Goal: Information Seeking & Learning: Learn about a topic

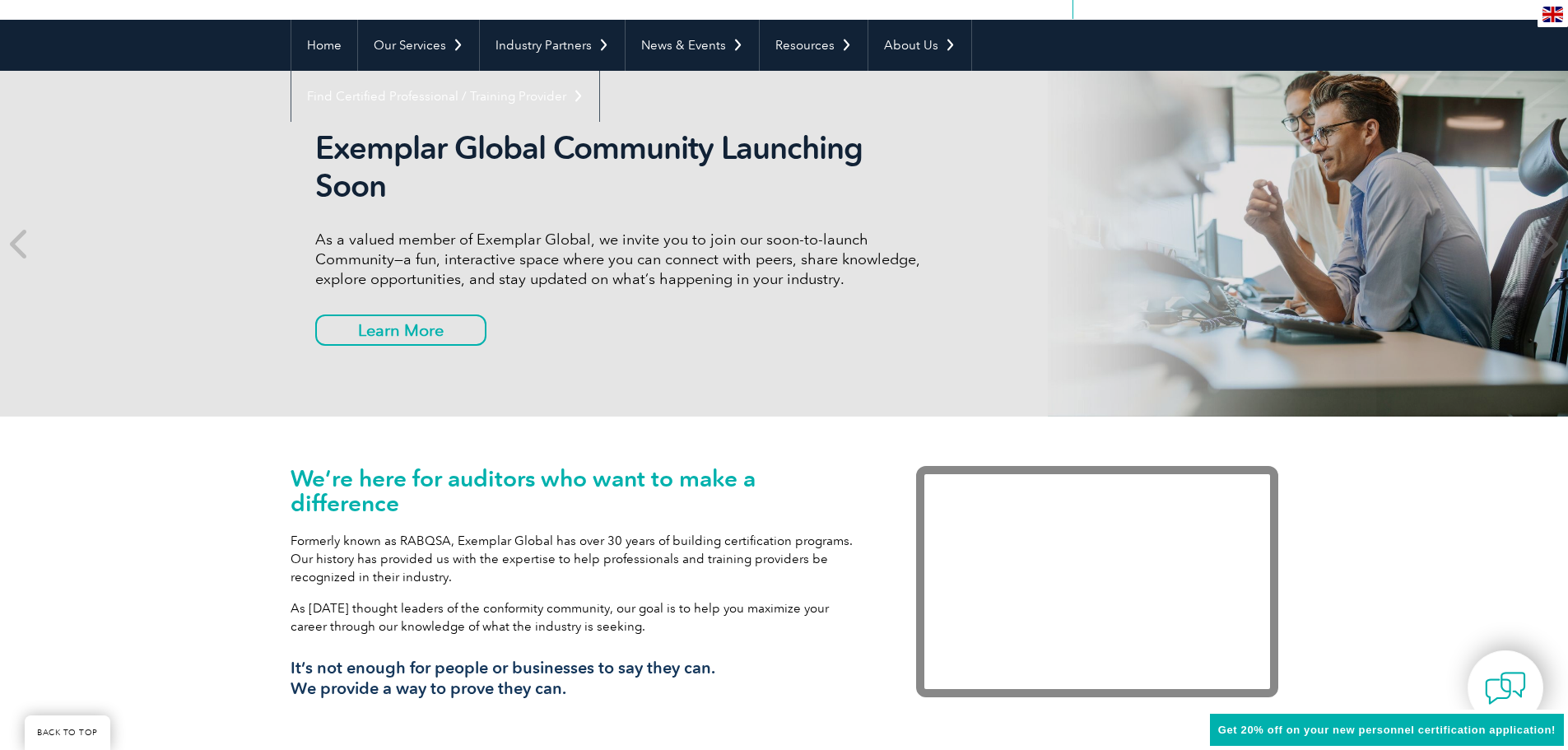
scroll to position [165, 0]
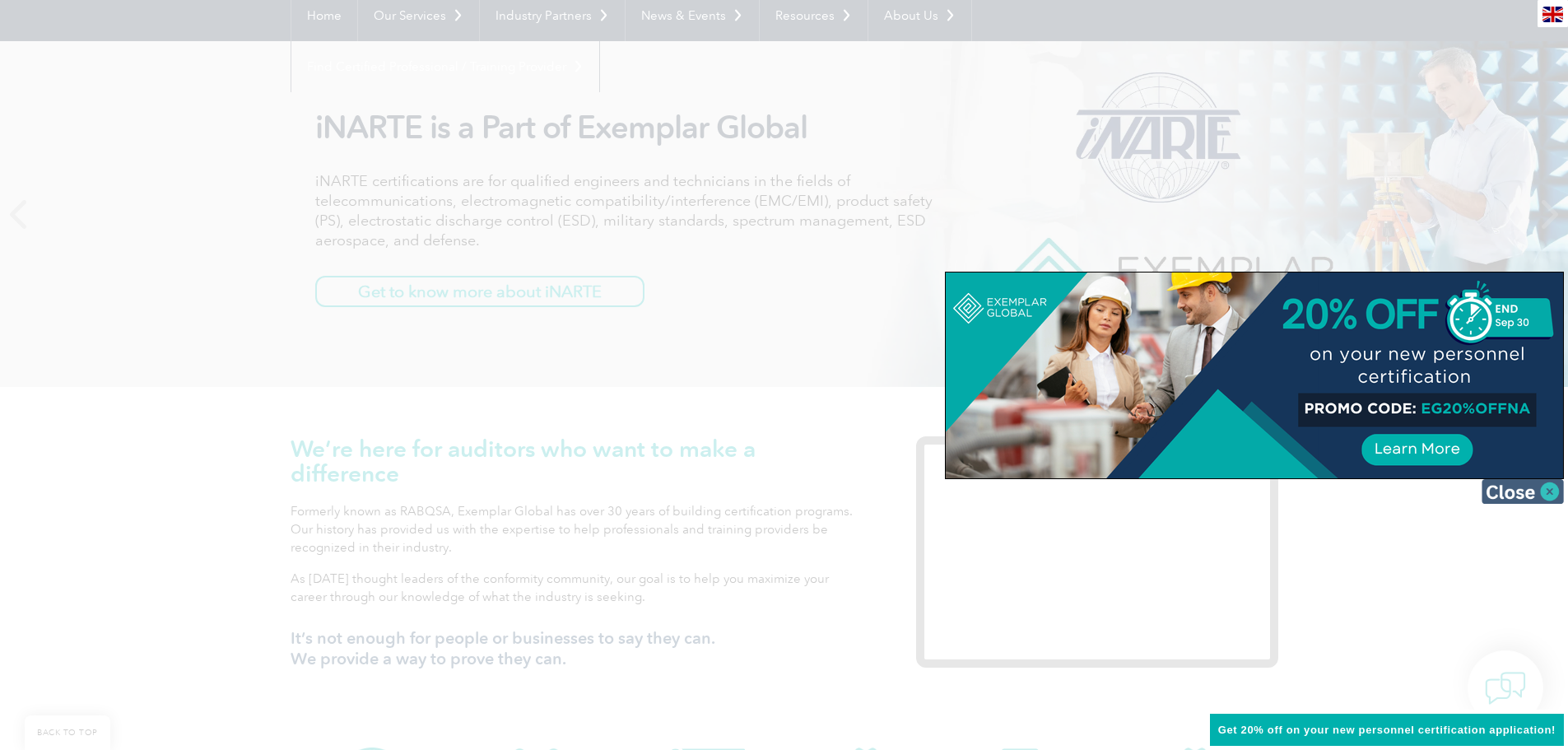
click at [1545, 488] on img at bounding box center [1523, 492] width 82 height 25
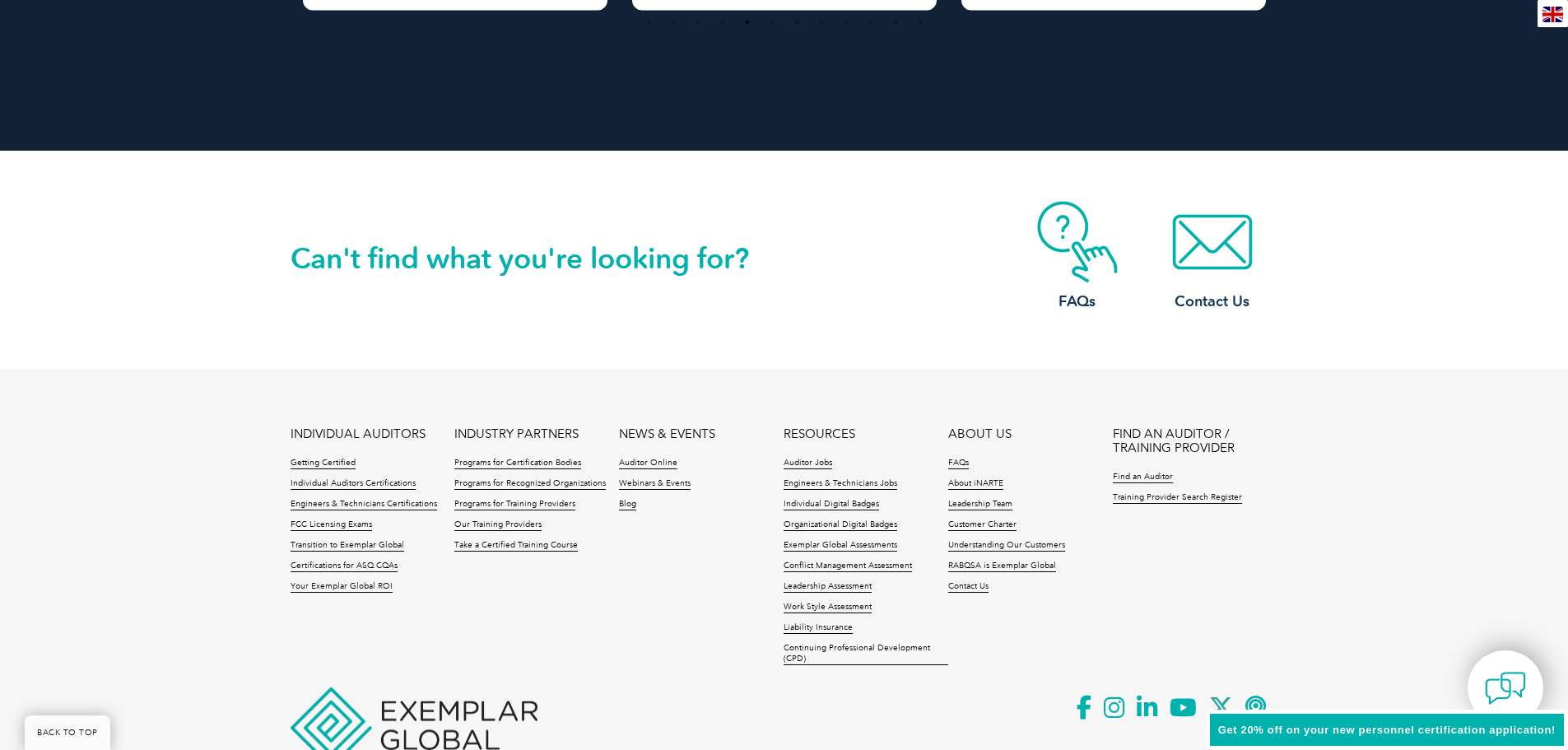
scroll to position [3693, 0]
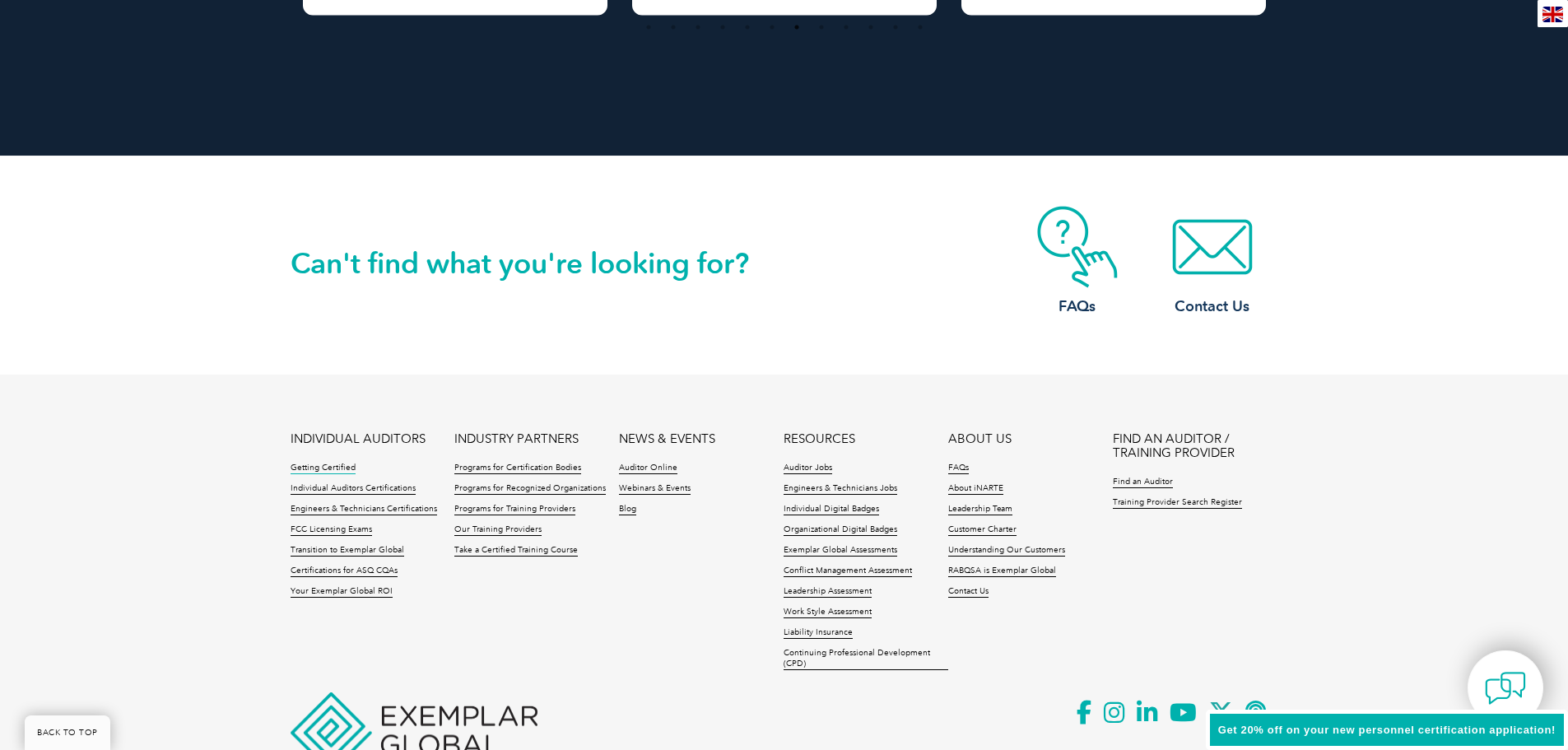
click at [323, 470] on link "Getting Certified" at bounding box center [323, 468] width 65 height 12
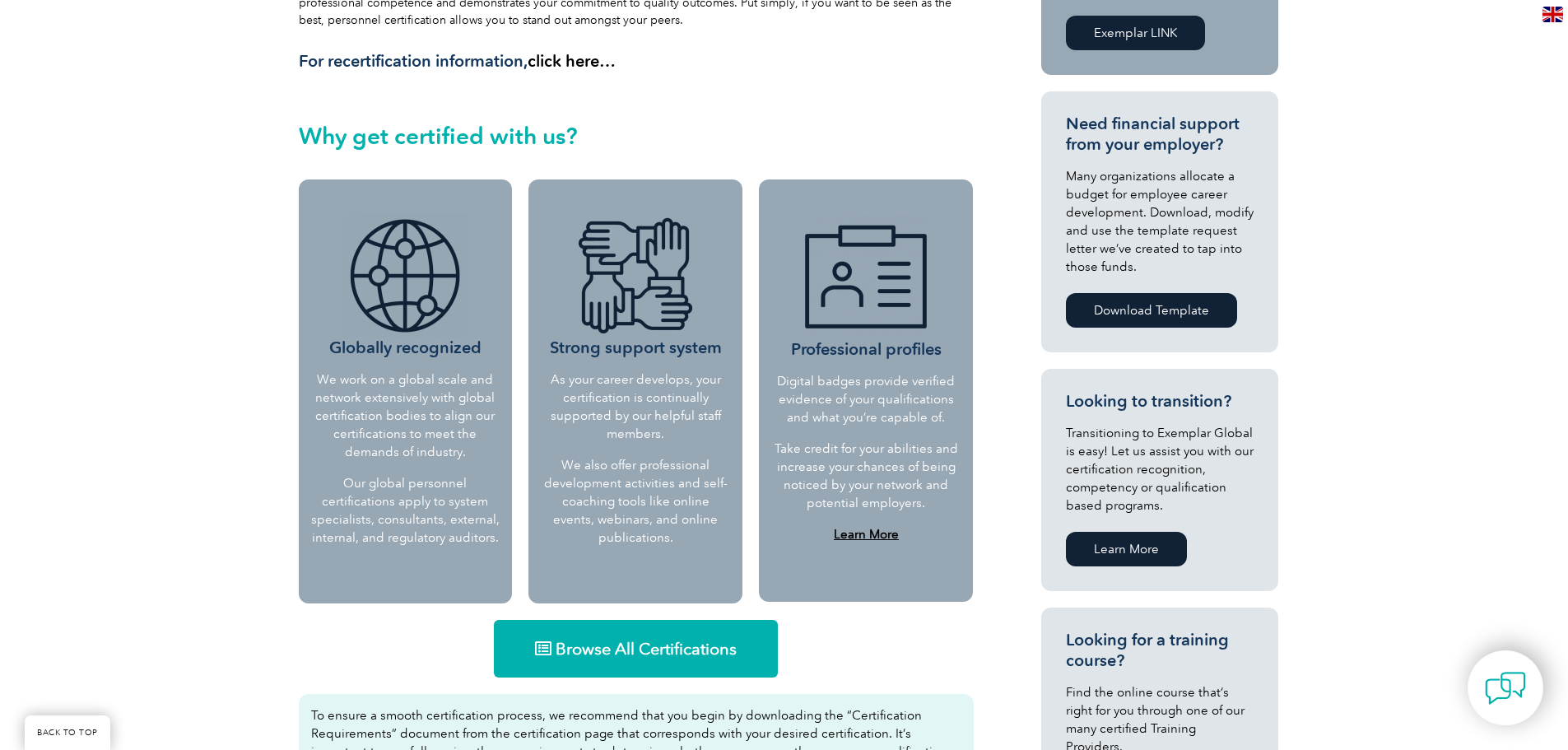
scroll to position [515, 0]
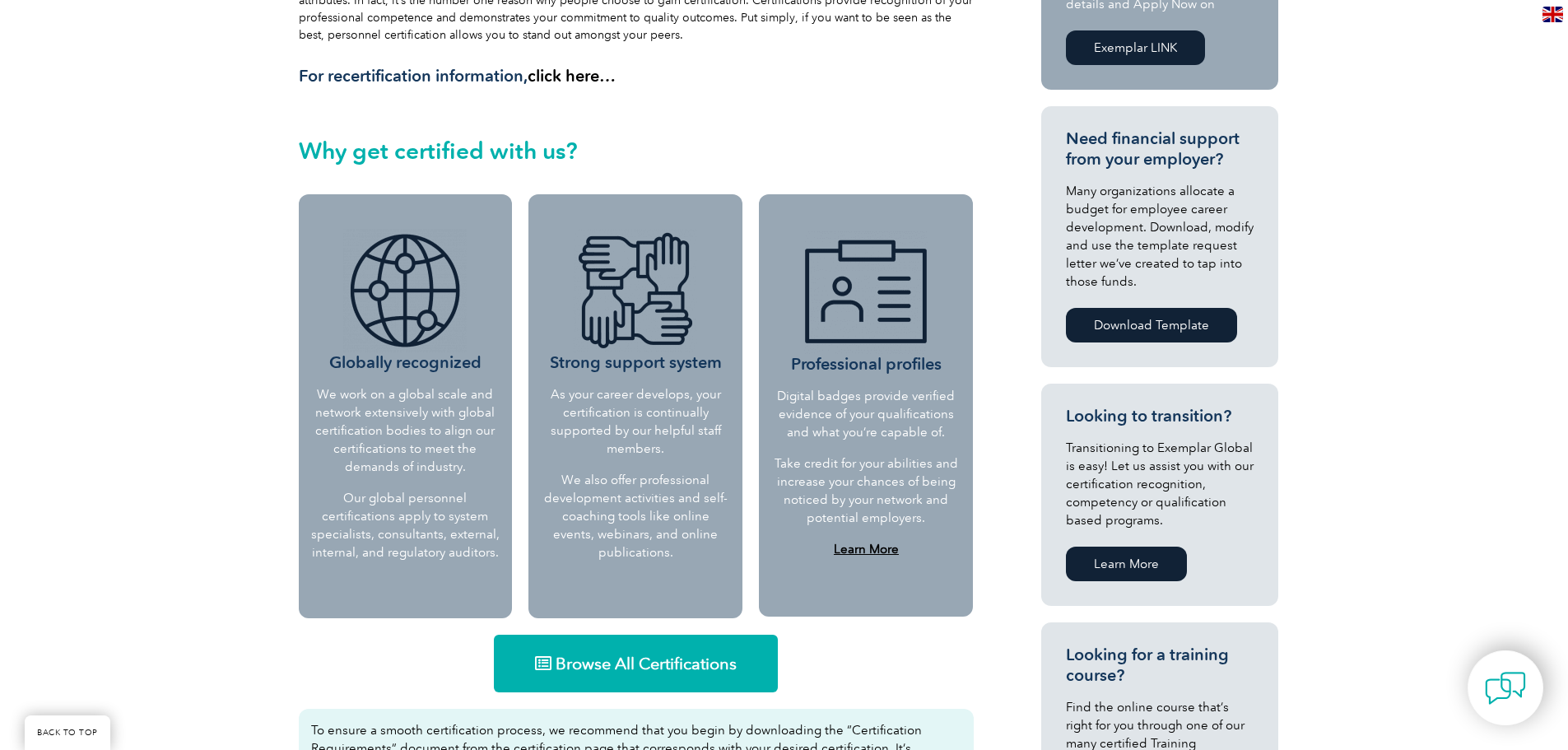
click at [611, 655] on span "Browse All Certifications" at bounding box center [646, 663] width 181 height 16
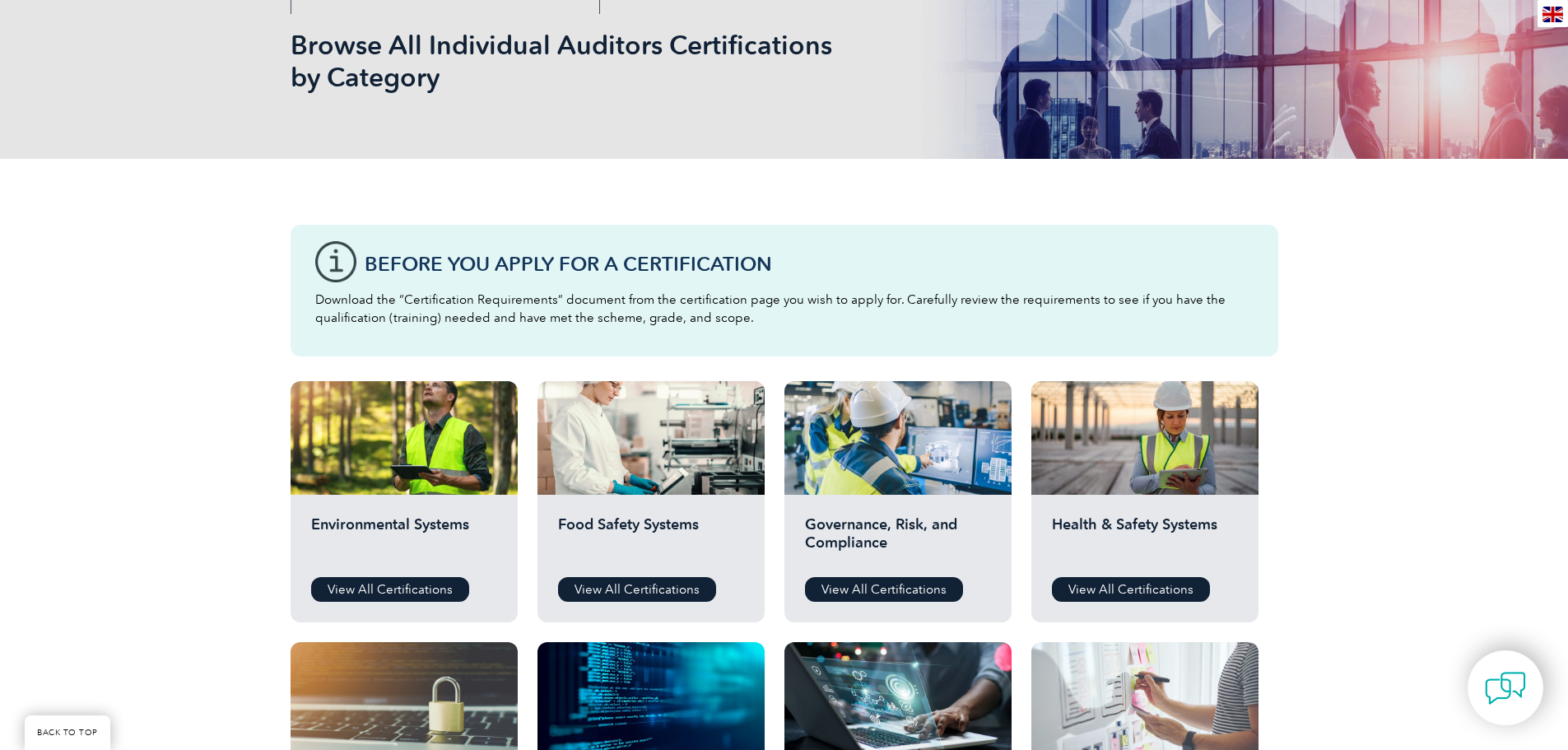
scroll to position [493, 0]
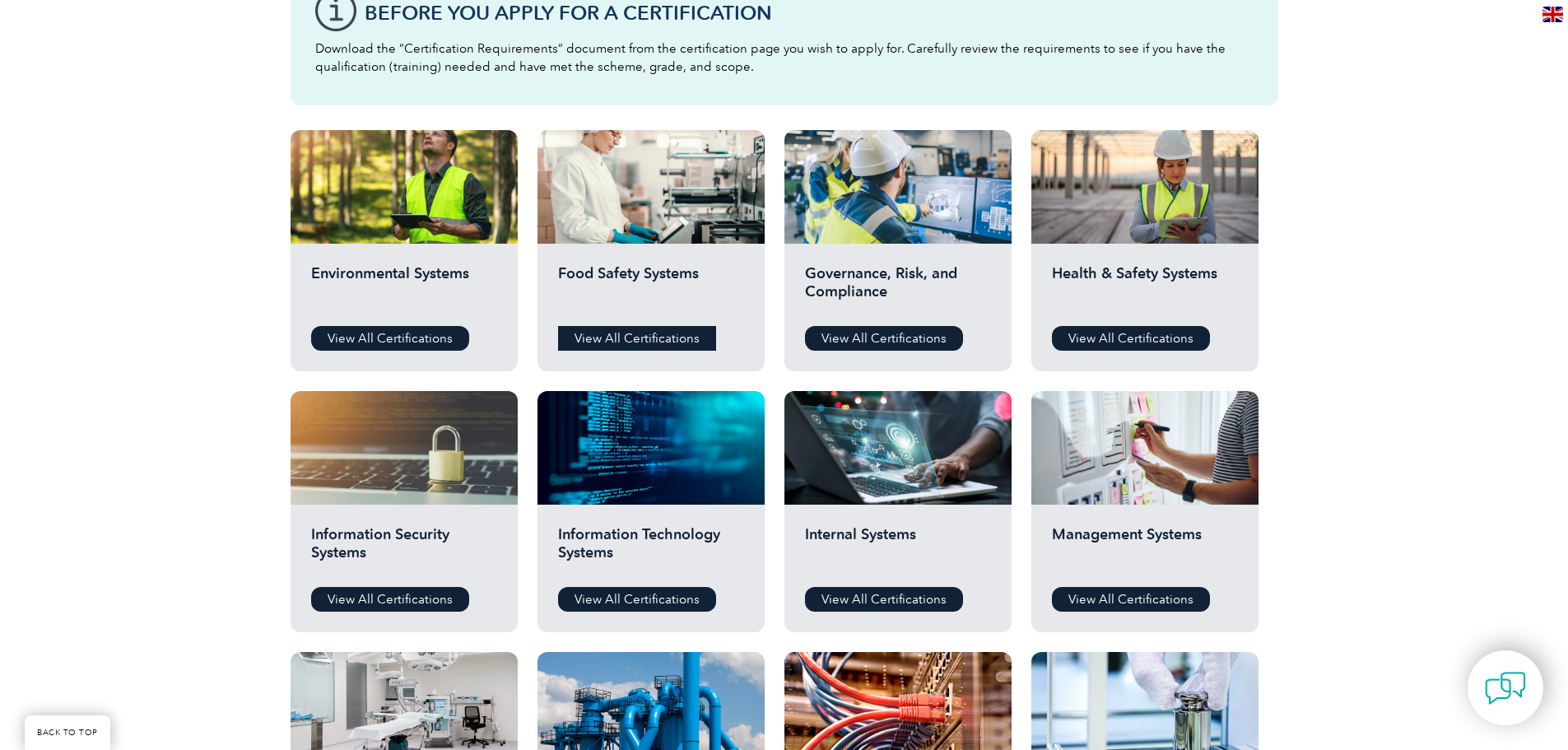
click at [632, 332] on link "View All Certifications" at bounding box center [636, 338] width 158 height 25
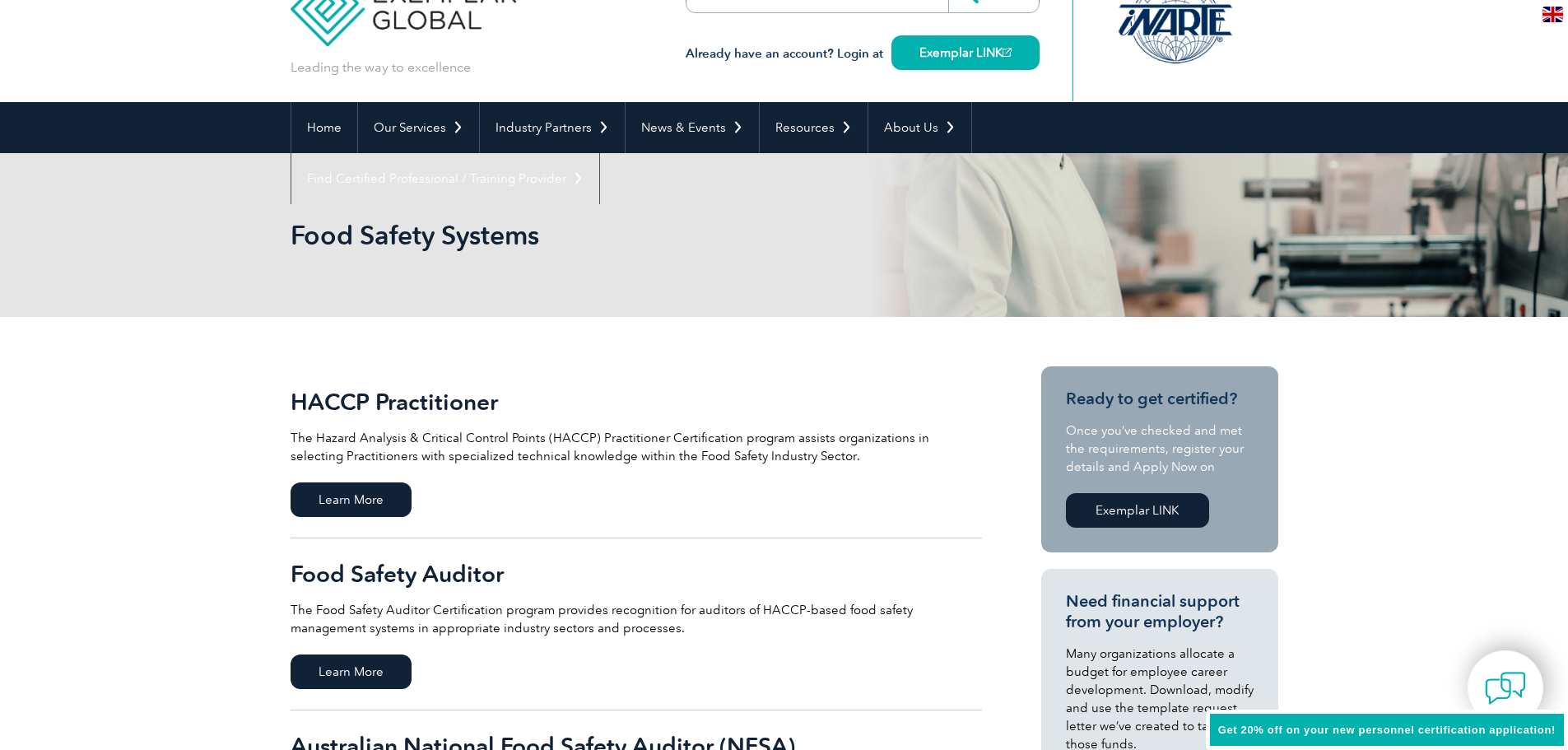
scroll to position [82, 0]
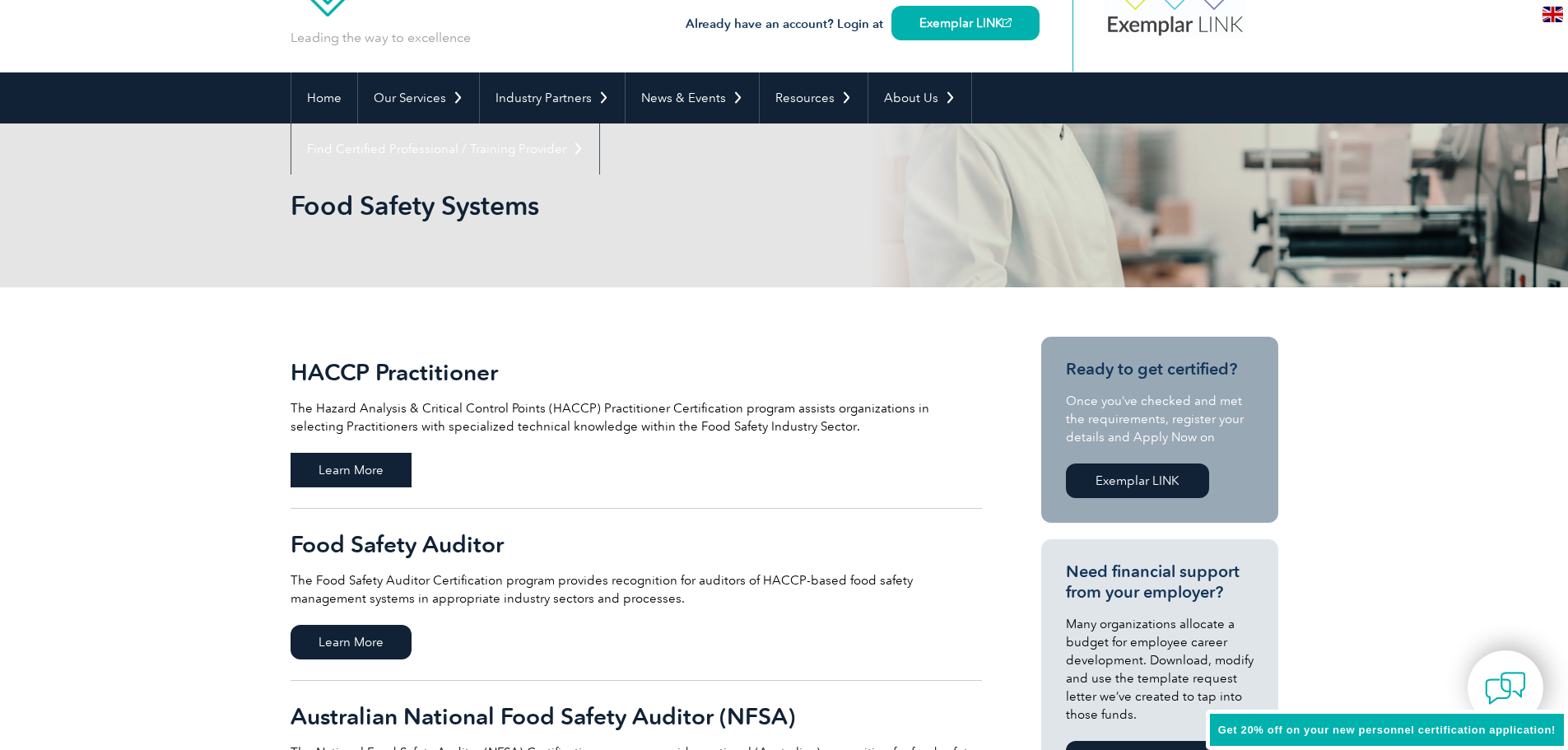
click at [376, 470] on span "Learn More" at bounding box center [351, 469] width 121 height 35
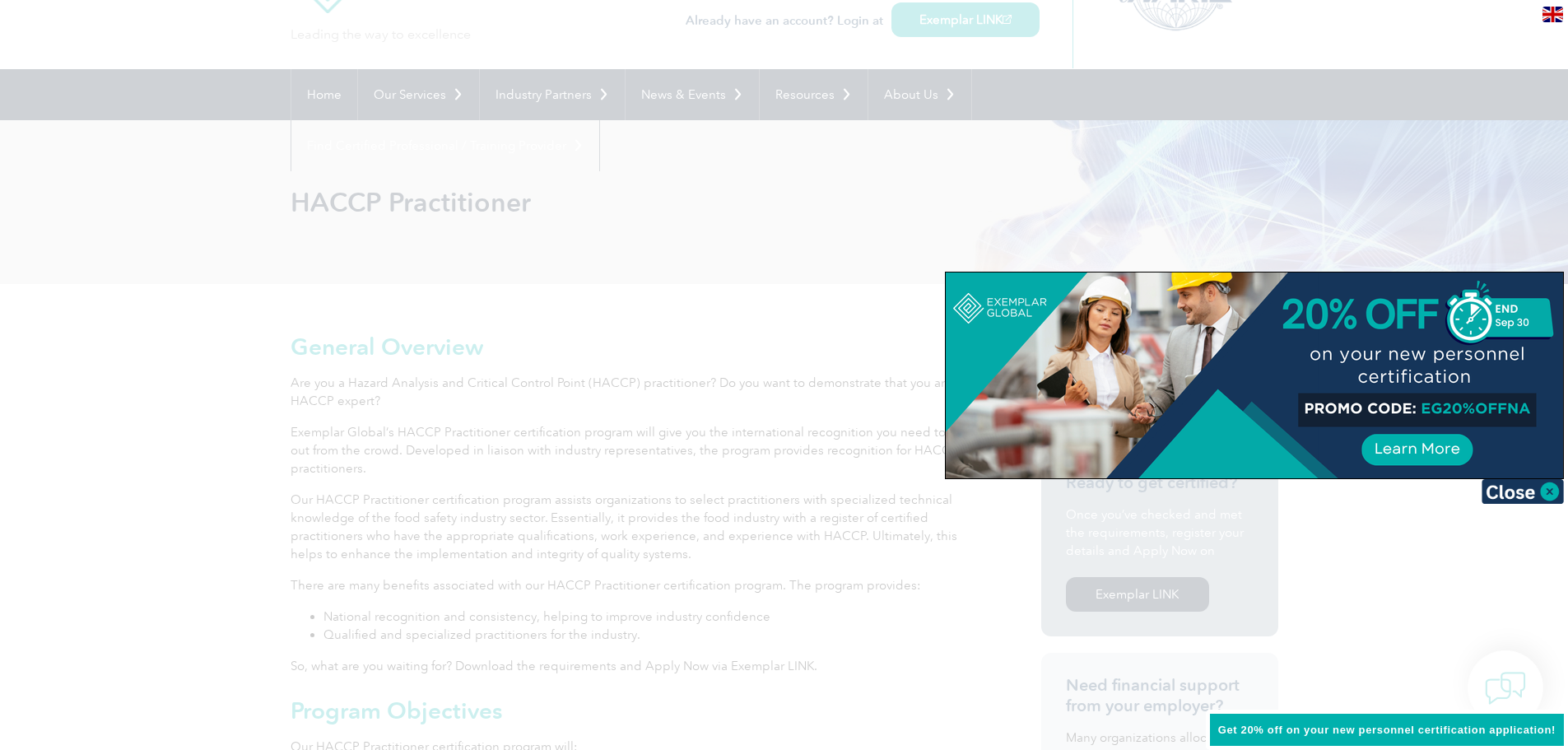
scroll to position [82, 0]
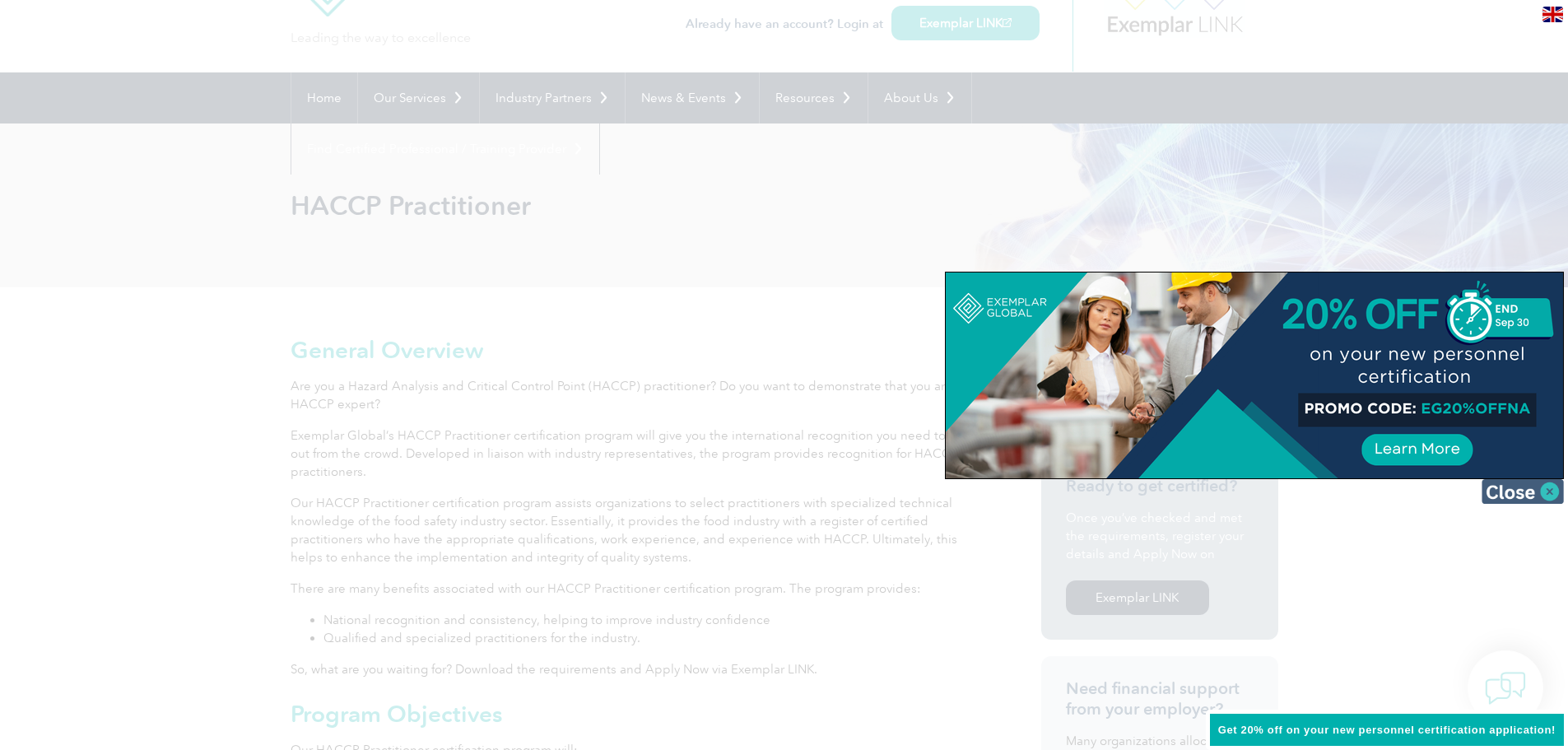
click at [1551, 492] on img at bounding box center [1523, 492] width 82 height 25
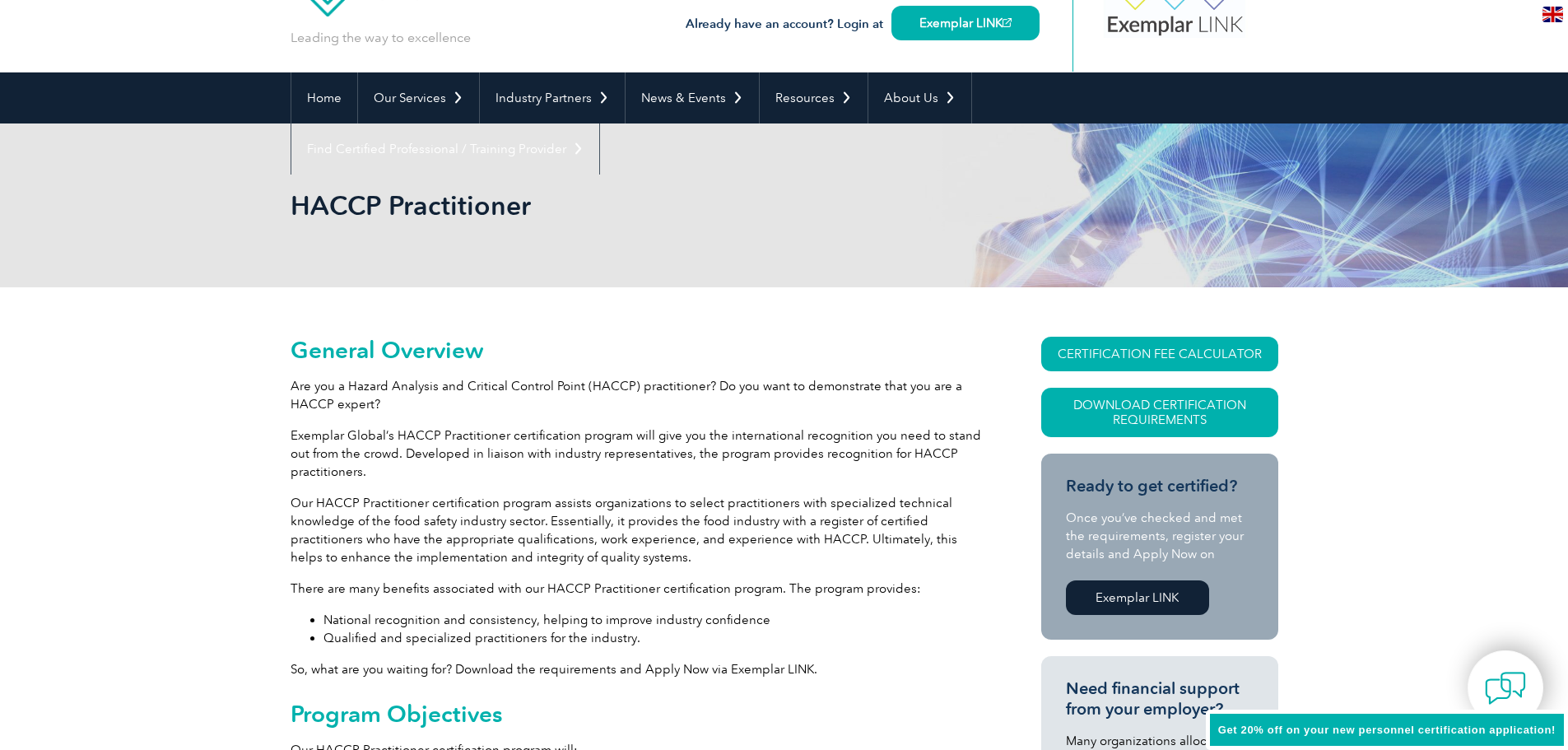
click at [1566, 167] on div "HACCP Practitioner" at bounding box center [784, 206] width 1568 height 164
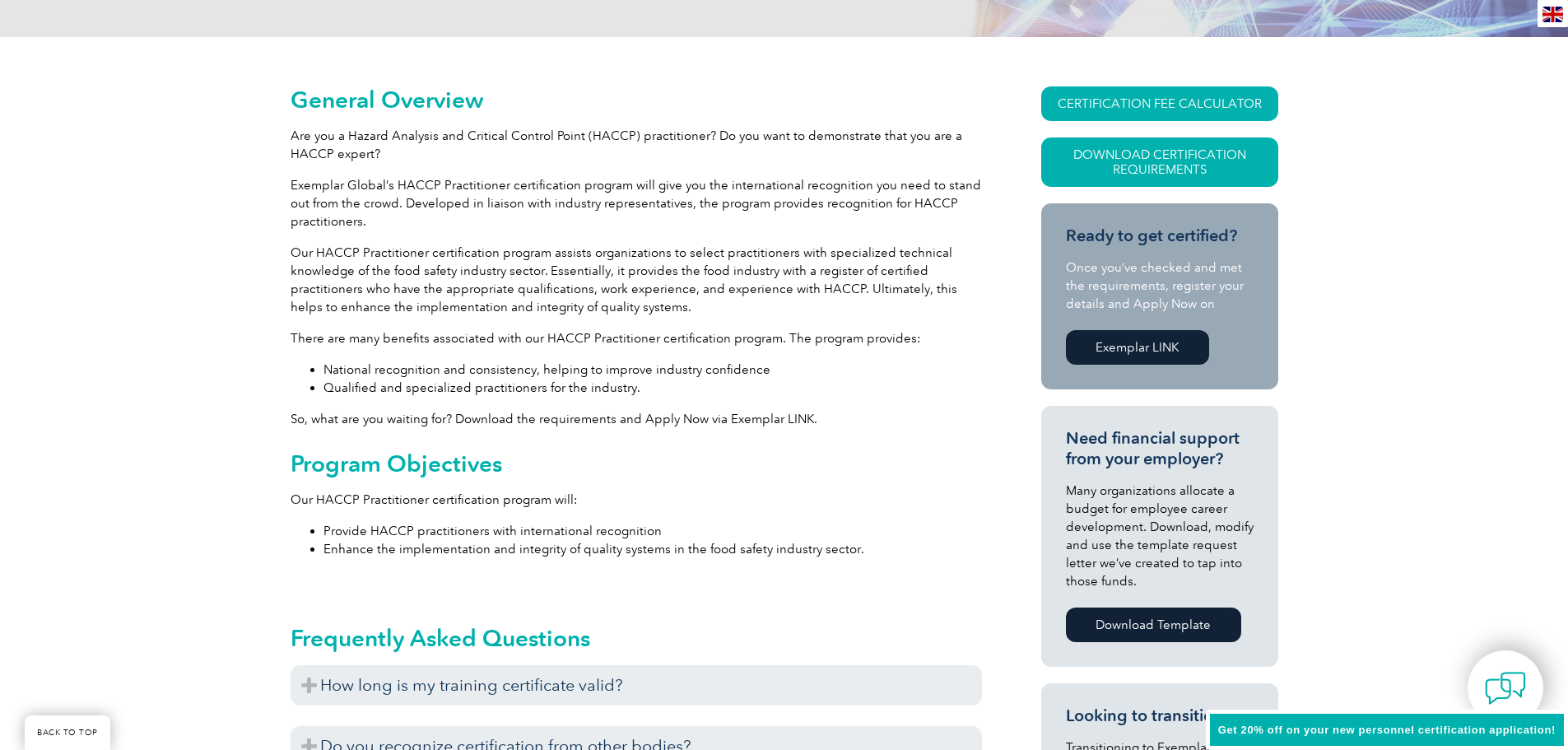
scroll to position [346, 0]
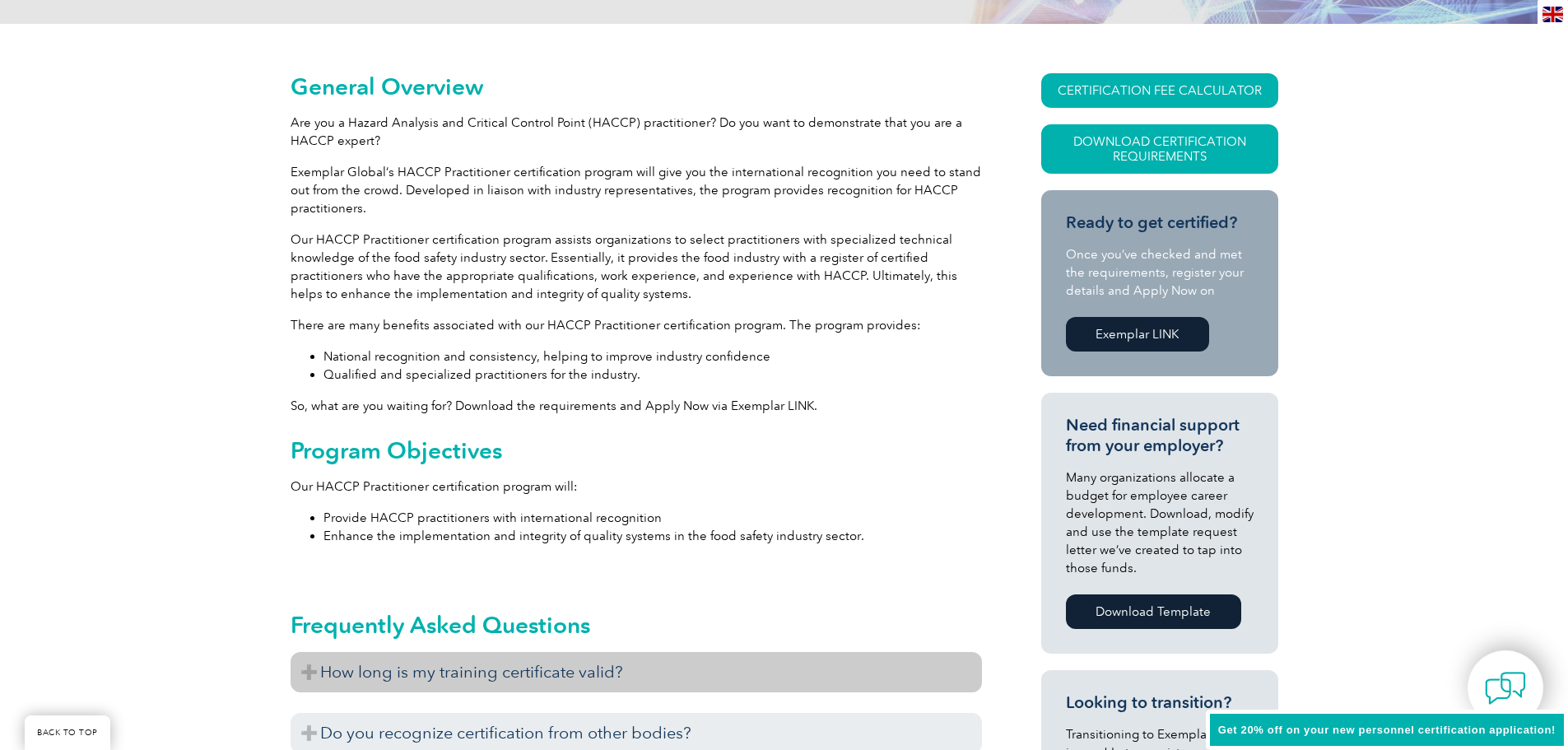
click at [308, 664] on h3 "How long is my training certificate valid?" at bounding box center [636, 672] width 691 height 40
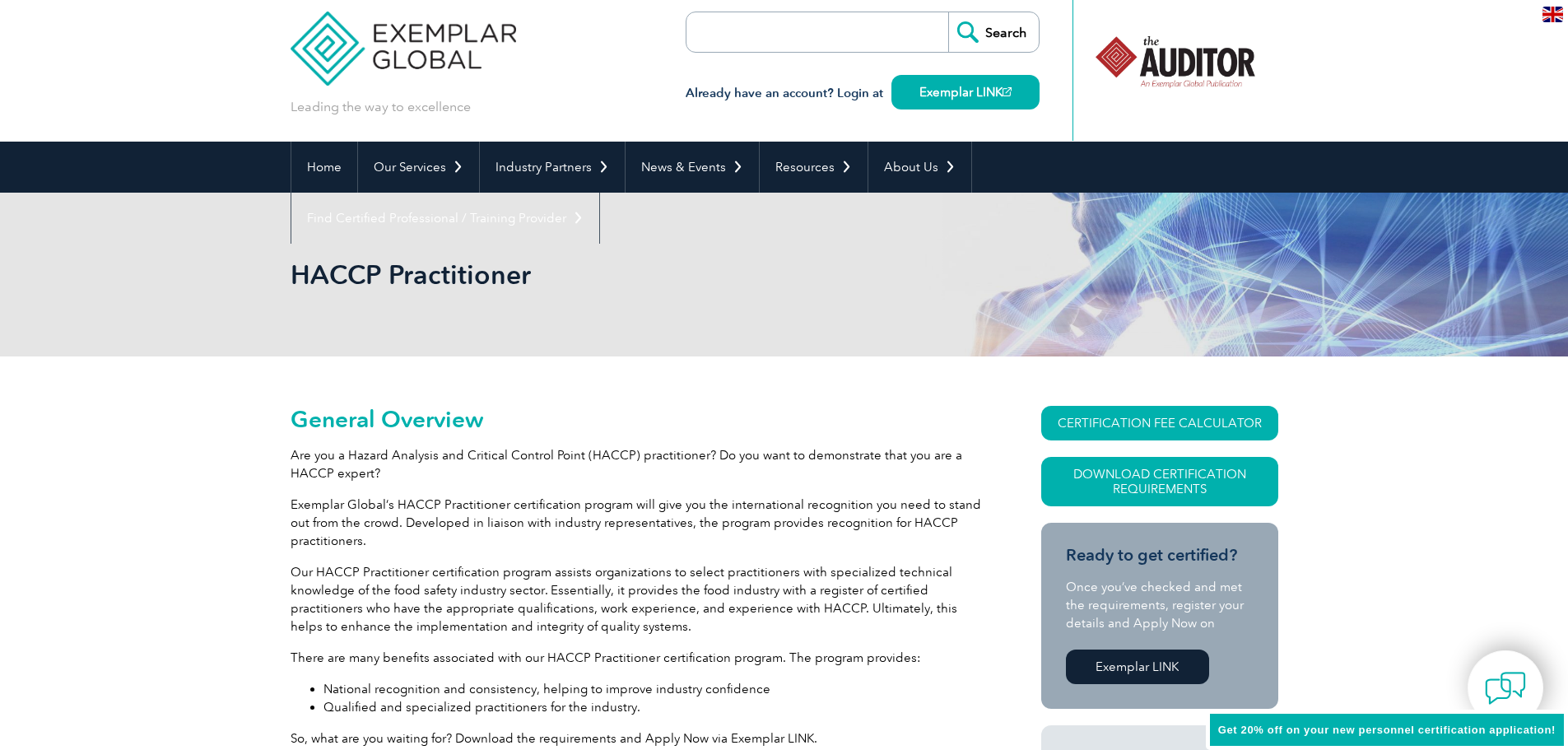
scroll to position [0, 0]
